Goal: Task Accomplishment & Management: Manage account settings

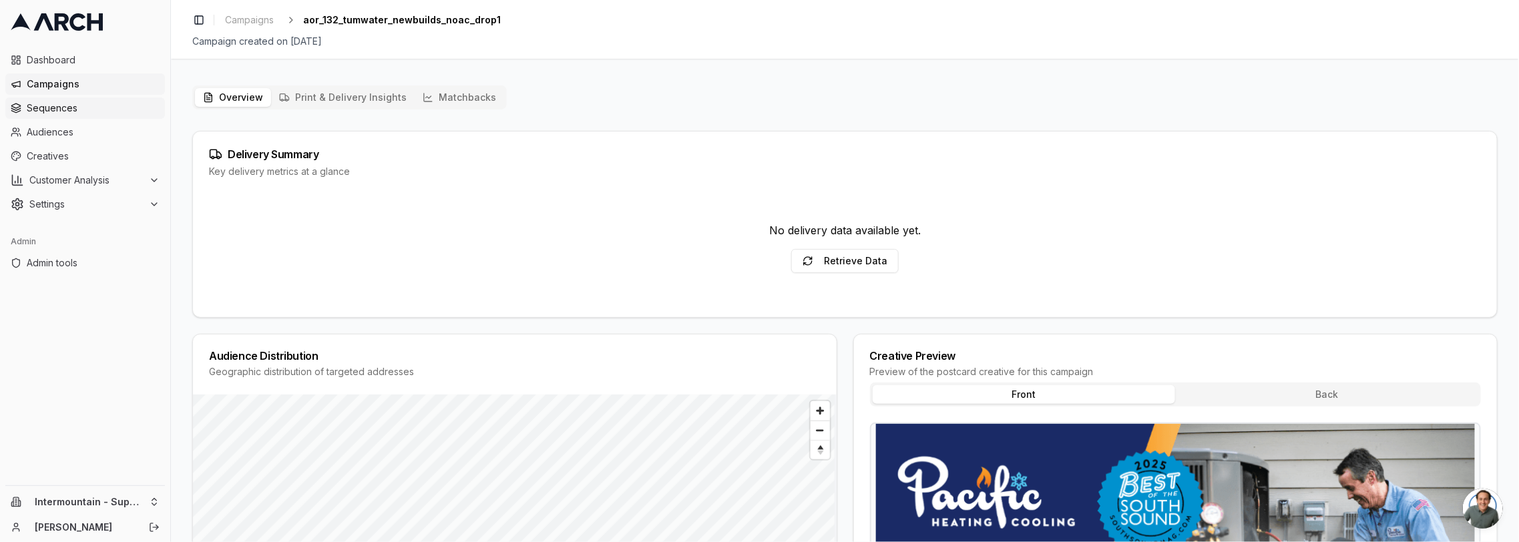
click at [115, 114] on span "Sequences" at bounding box center [93, 107] width 133 height 13
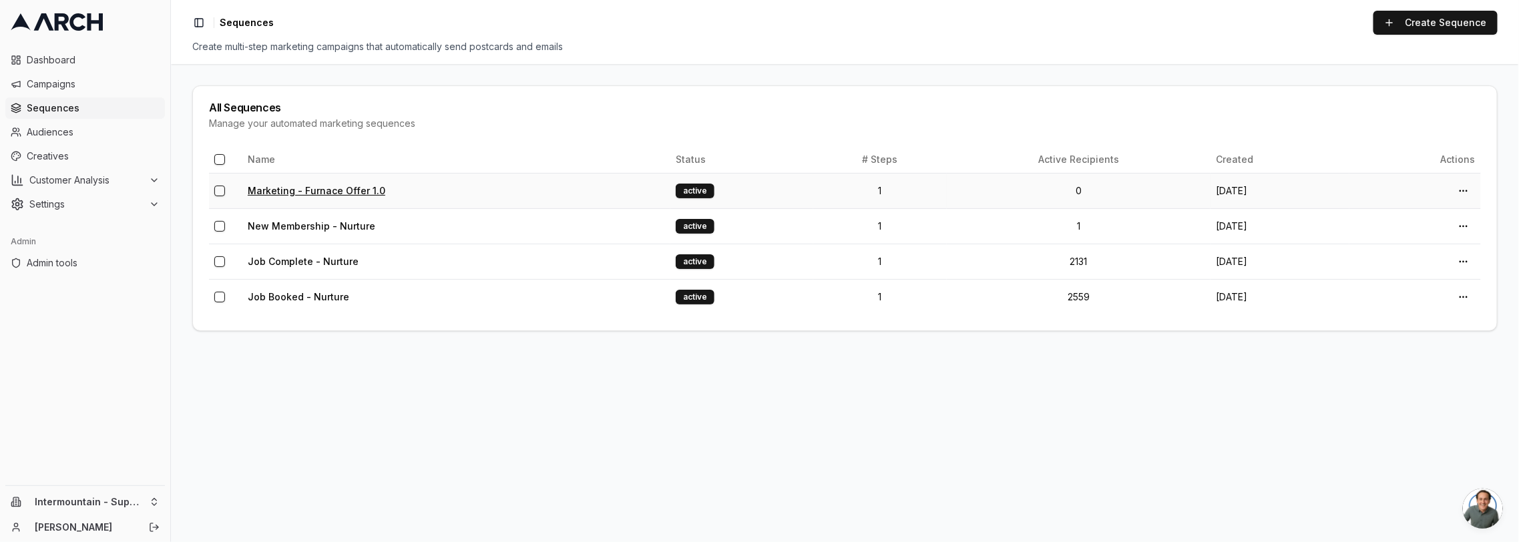
click at [326, 188] on link "Marketing - Furnace Offer 1.0" at bounding box center [317, 190] width 138 height 11
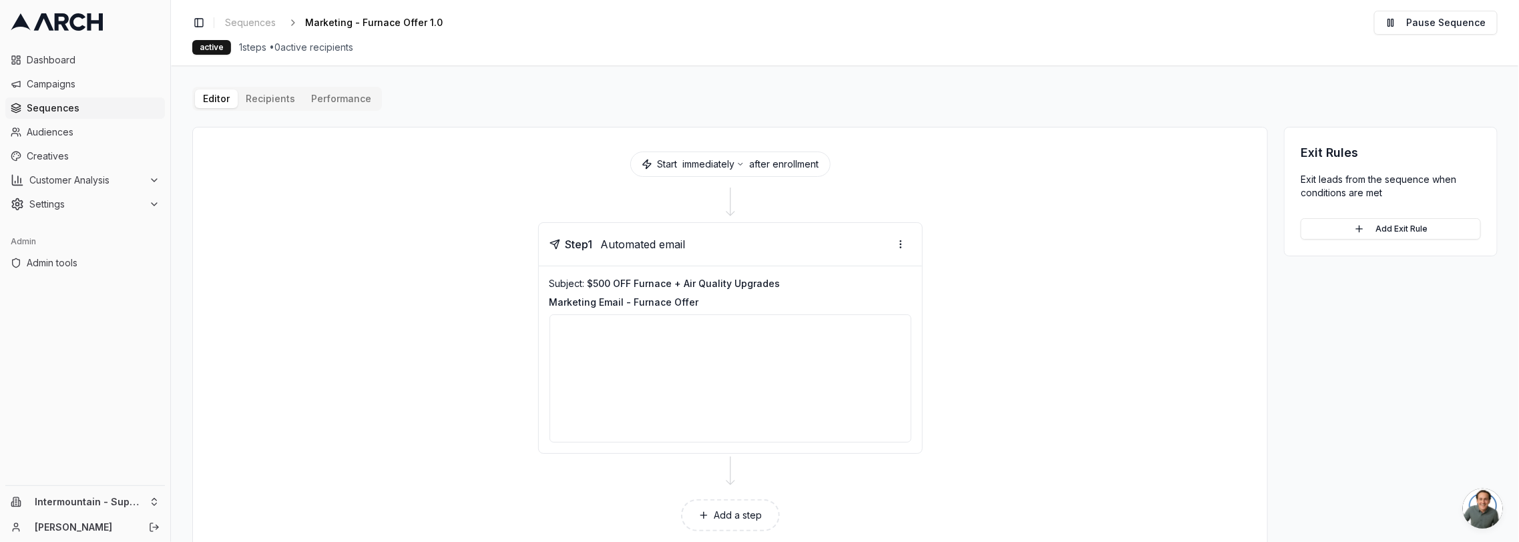
click at [287, 99] on div "Editor Recipients Performance Start immediately after enrollment Step 1 Automat…" at bounding box center [844, 321] width 1305 height 469
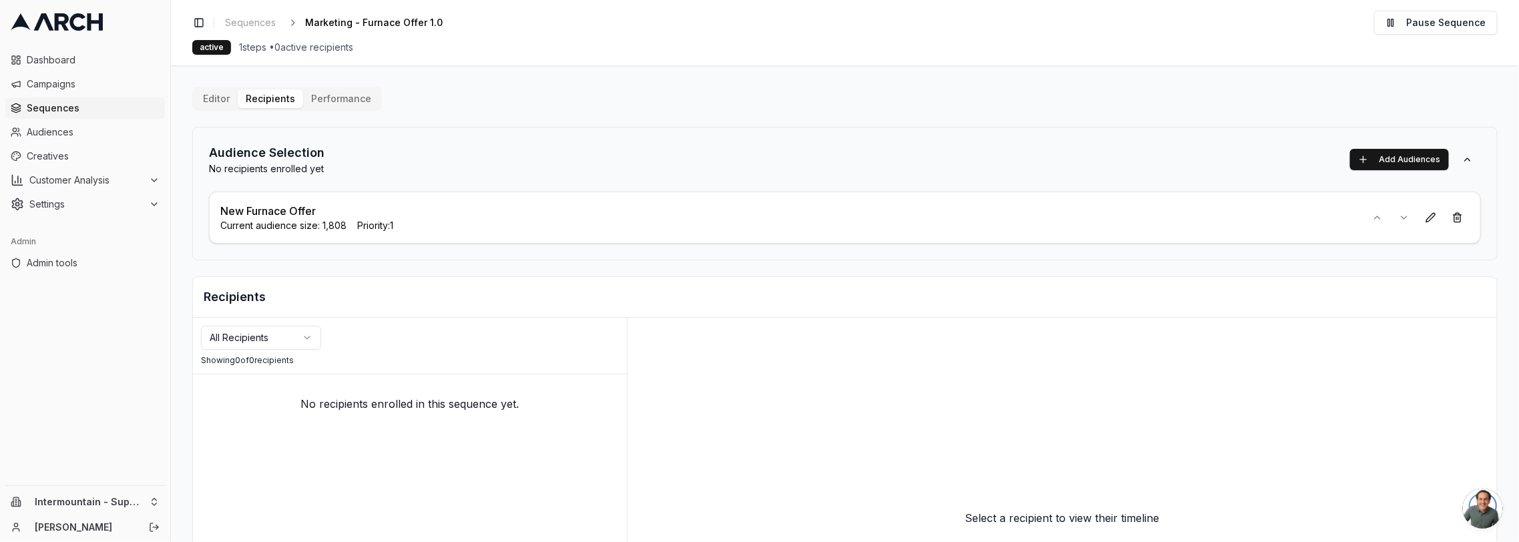
click at [294, 211] on p "New Furnace Offer" at bounding box center [267, 211] width 95 height 16
click at [294, 210] on p "New Furnace Offer" at bounding box center [267, 211] width 95 height 16
click at [343, 92] on button "Performance" at bounding box center [341, 98] width 76 height 19
click at [285, 205] on p "New Furnace Offer" at bounding box center [267, 211] width 95 height 16
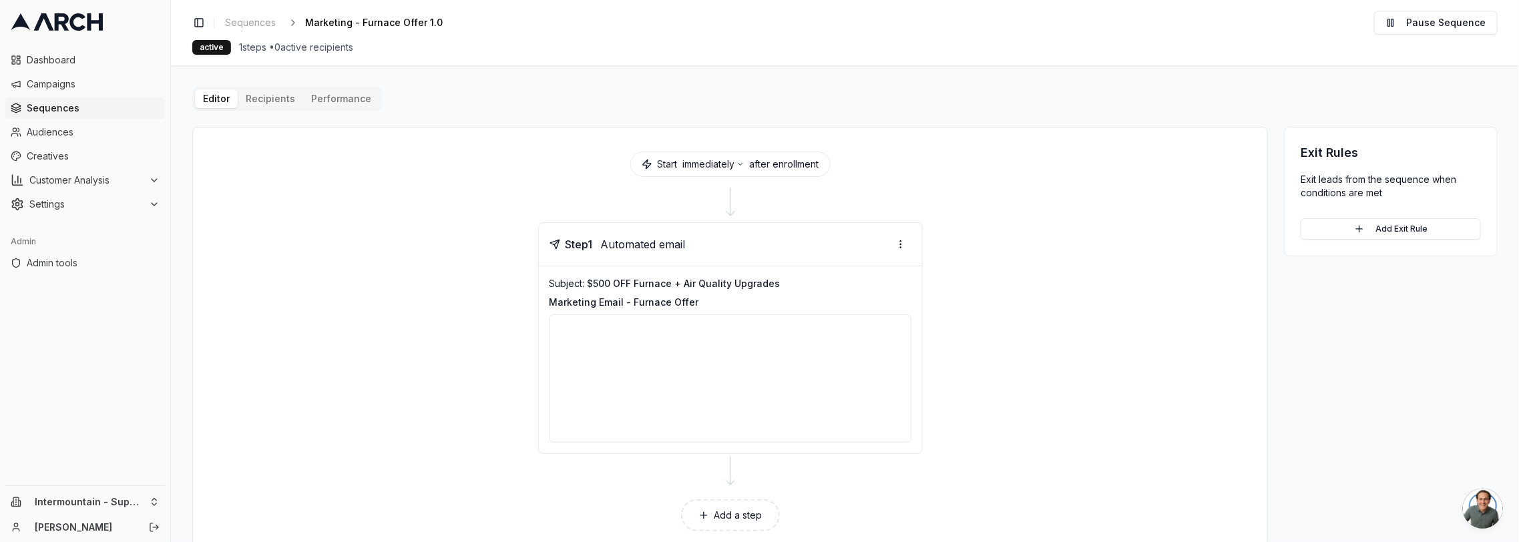
click at [254, 95] on button "Recipients" at bounding box center [270, 98] width 65 height 19
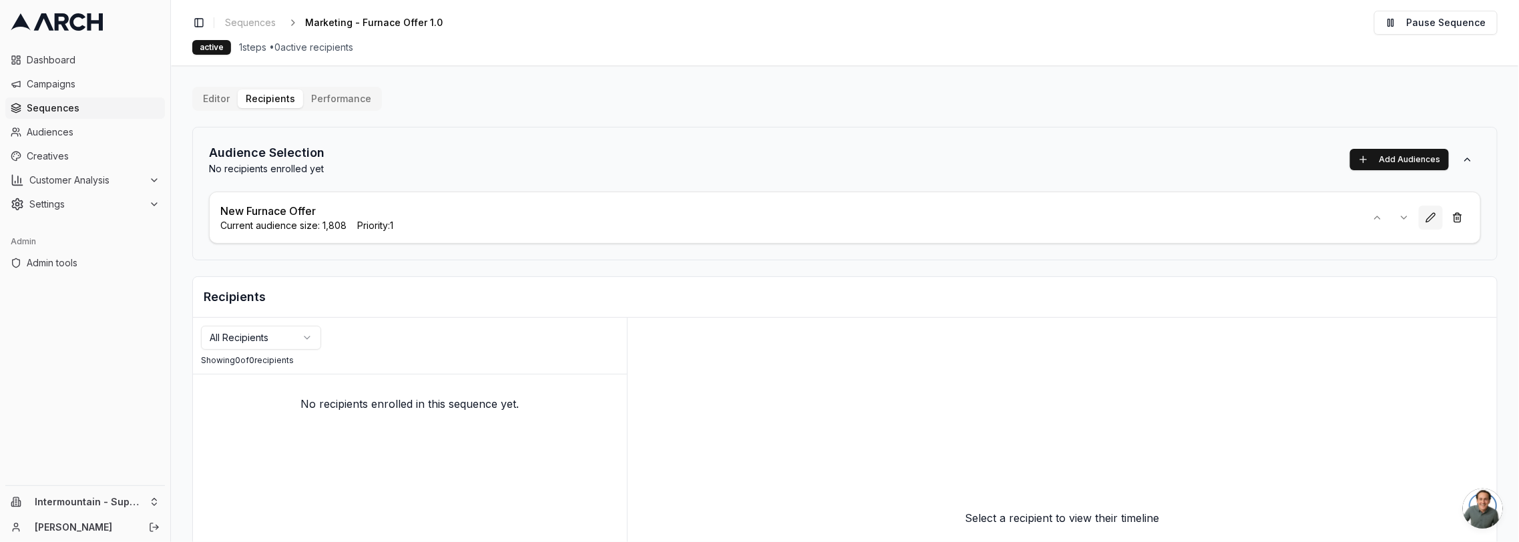
click at [1428, 219] on button at bounding box center [1431, 218] width 24 height 24
drag, startPoint x: 433, startPoint y: 162, endPoint x: 500, endPoint y: 133, distance: 73.3
click at [569, 311] on div "Recipients" at bounding box center [845, 297] width 1304 height 41
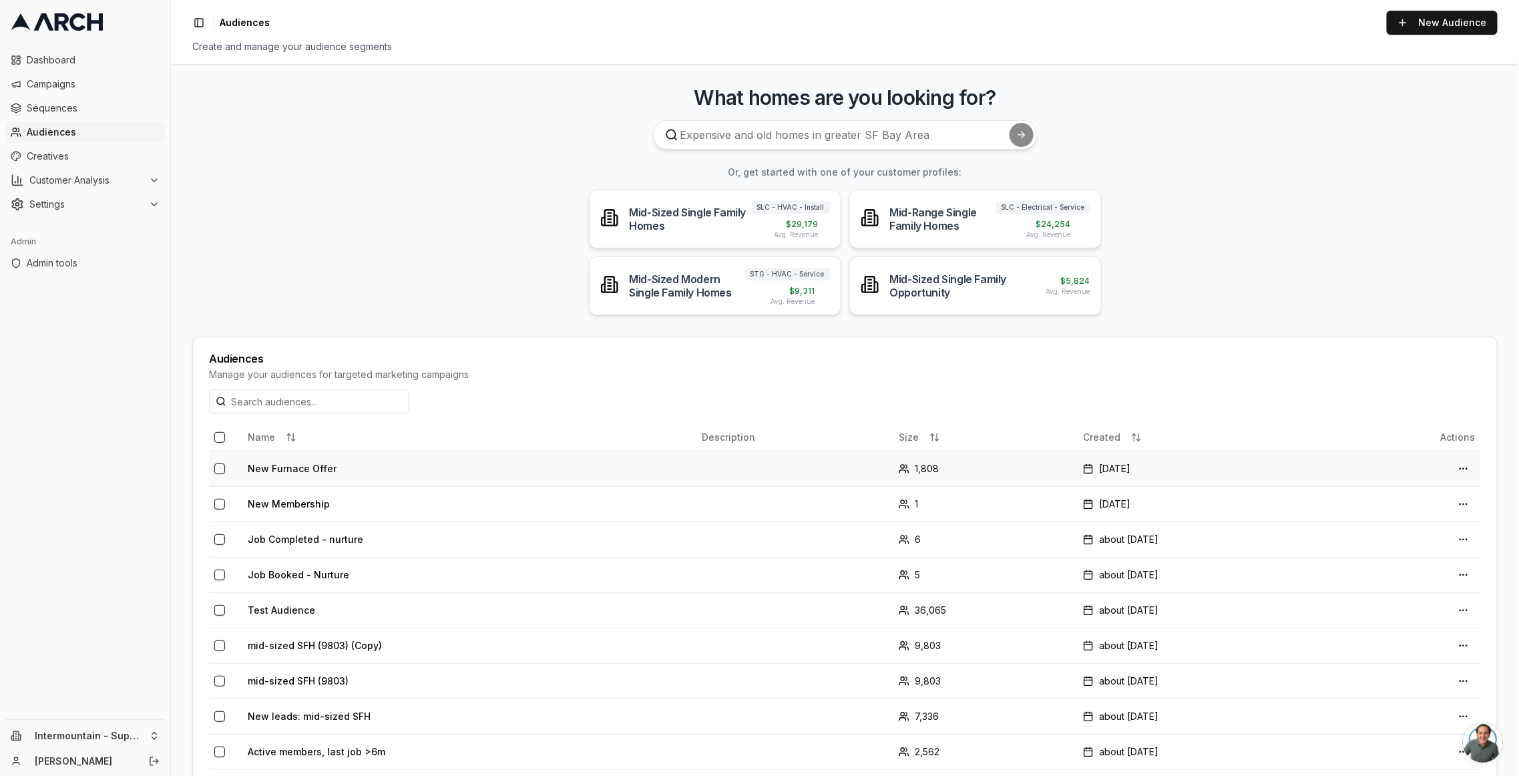
click at [266, 465] on td "New Furnace Offer" at bounding box center [469, 468] width 455 height 35
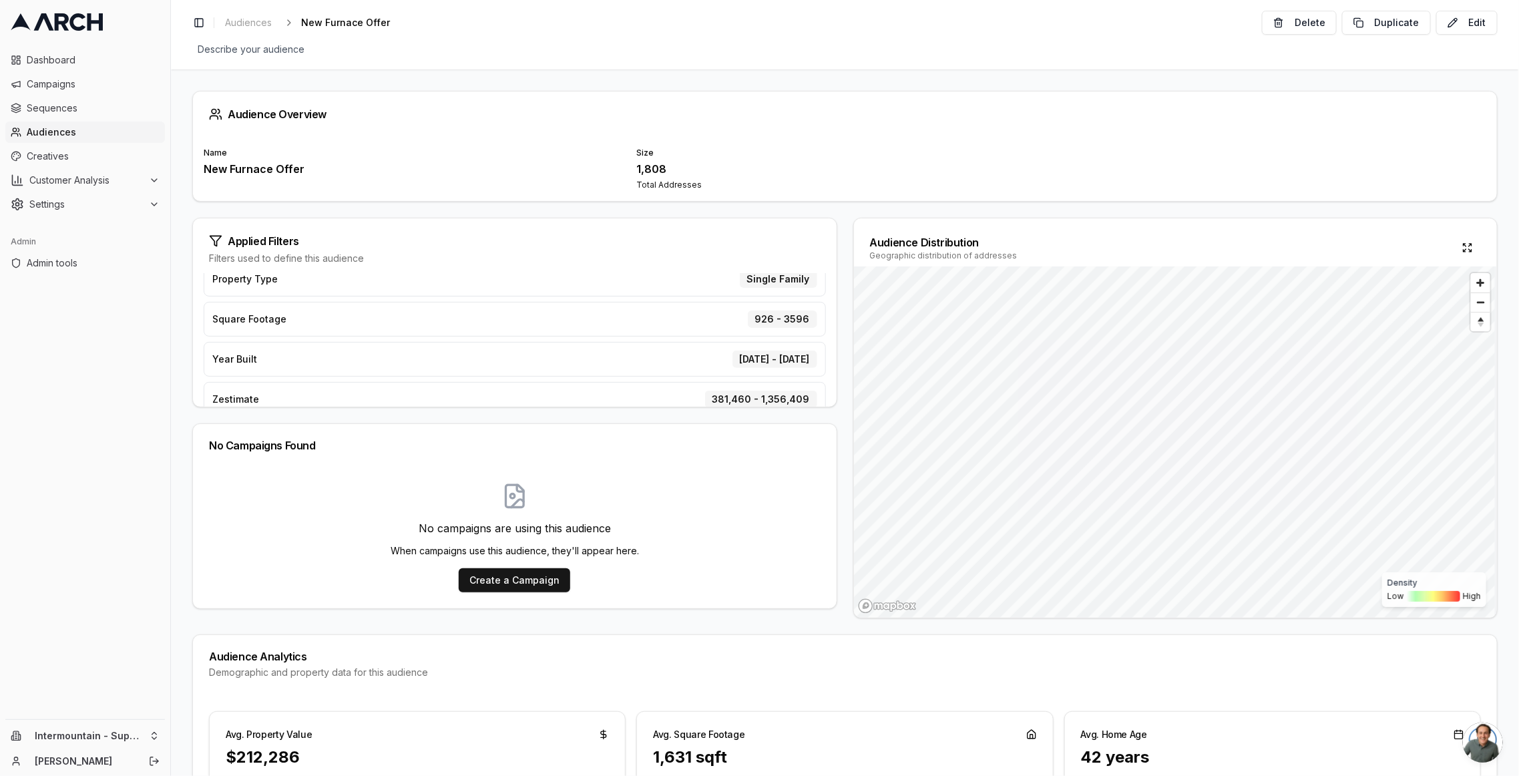
scroll to position [271, 0]
click at [1463, 17] on button "Edit" at bounding box center [1466, 23] width 61 height 24
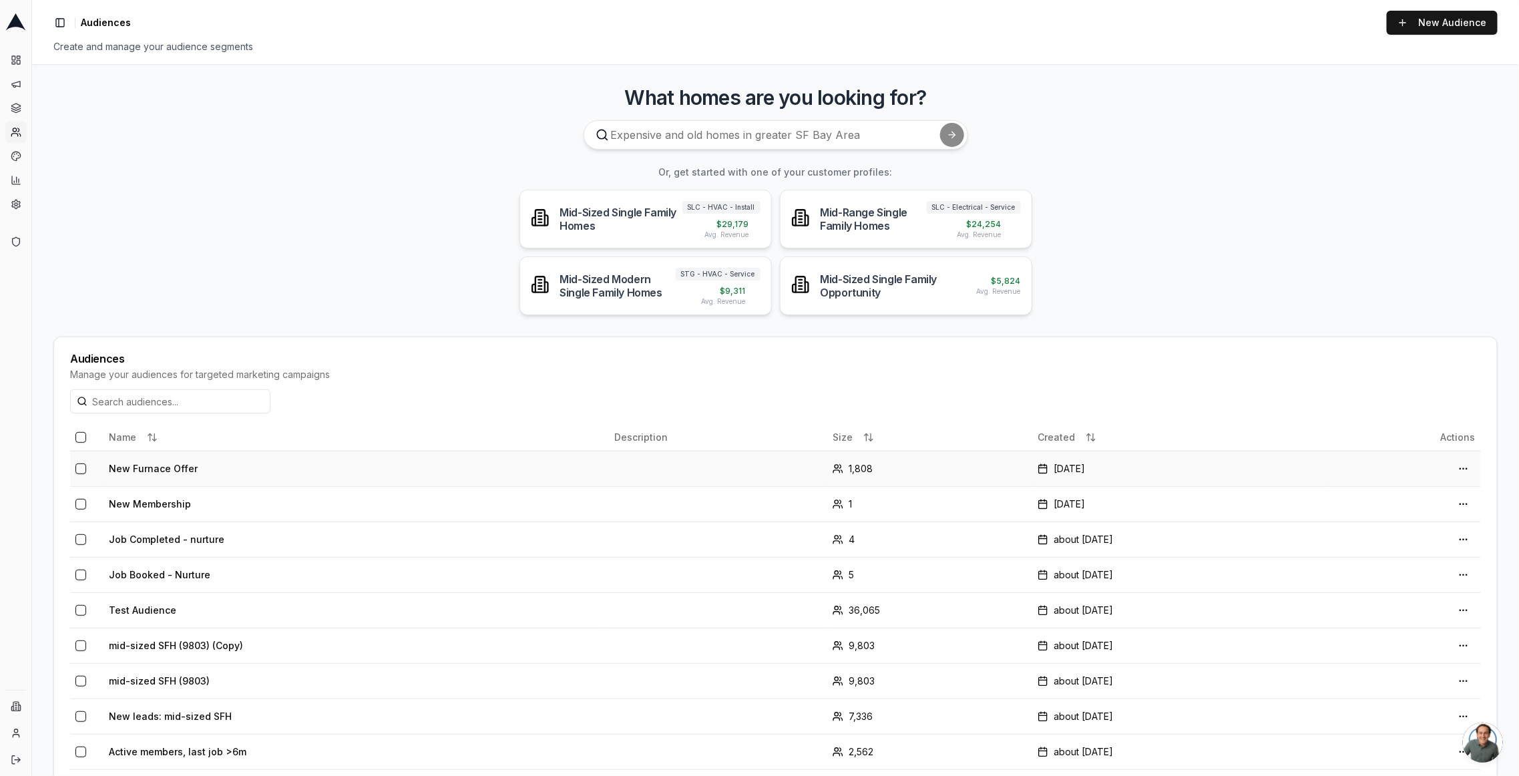
click at [170, 469] on td "New Furnace Offer" at bounding box center [355, 468] width 505 height 35
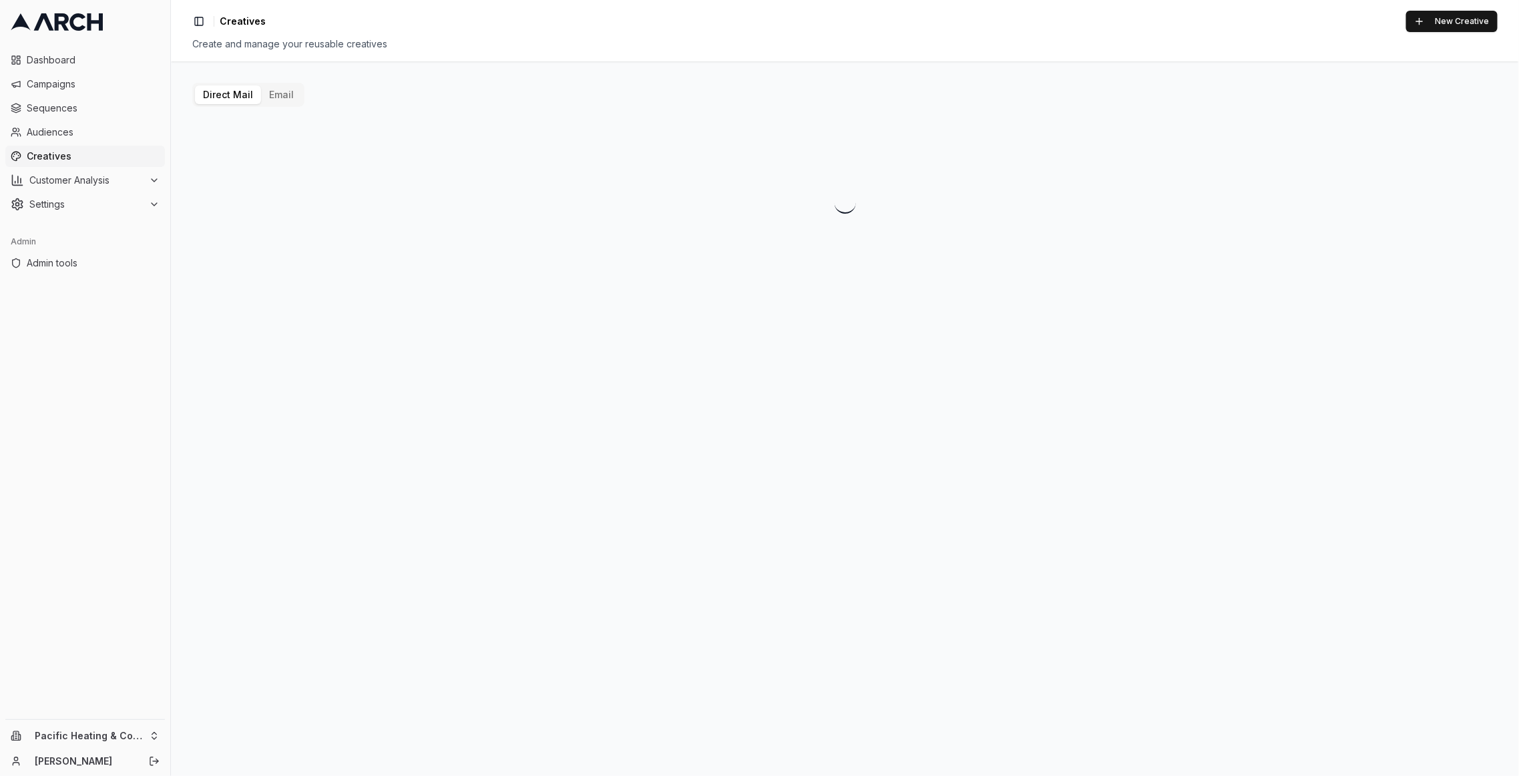
click at [286, 89] on button "Email" at bounding box center [281, 94] width 41 height 19
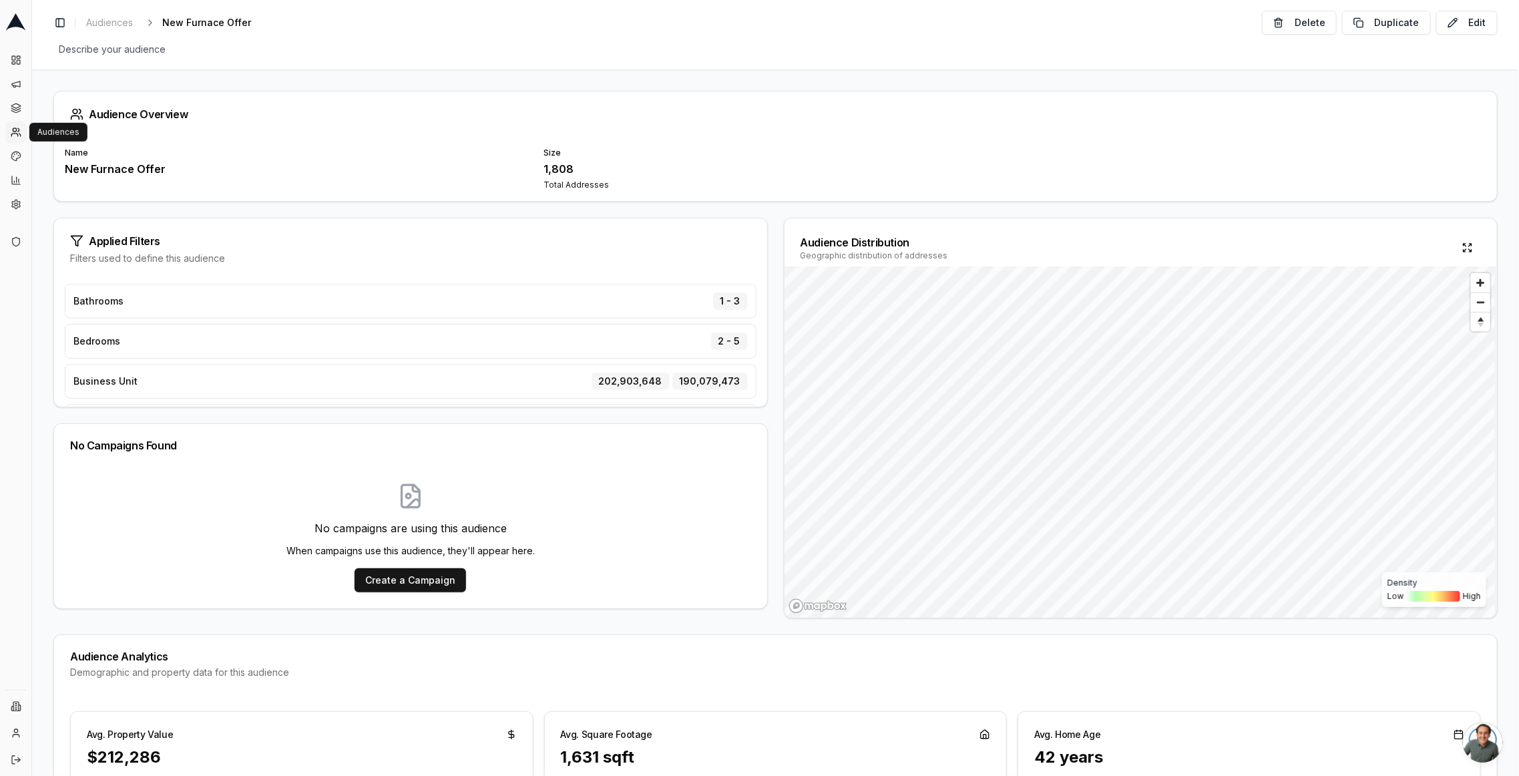
click at [16, 130] on circle at bounding box center [14, 129] width 3 height 3
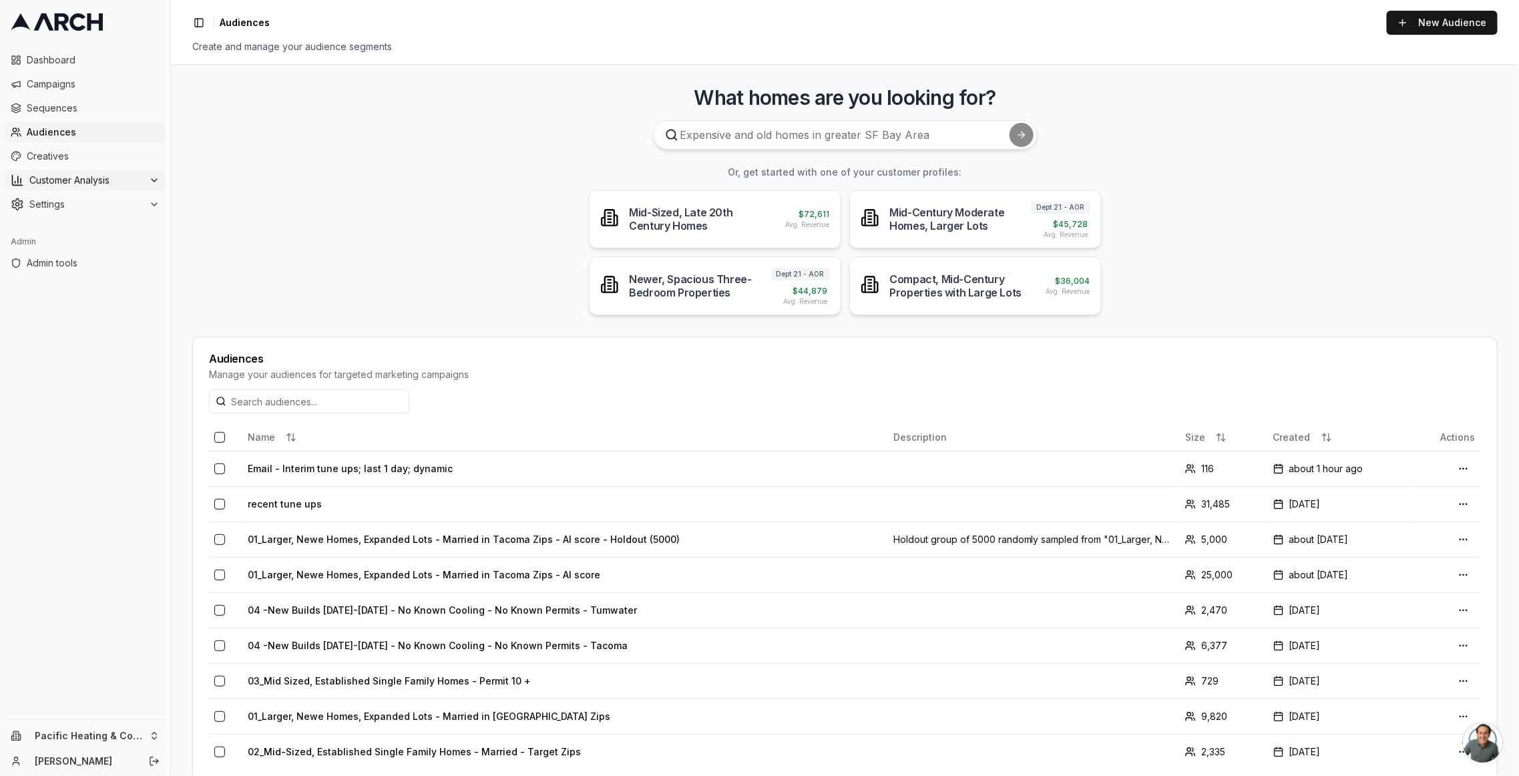
click at [133, 171] on button "Customer Analysis" at bounding box center [85, 180] width 160 height 21
